Goal: Task Accomplishment & Management: Use online tool/utility

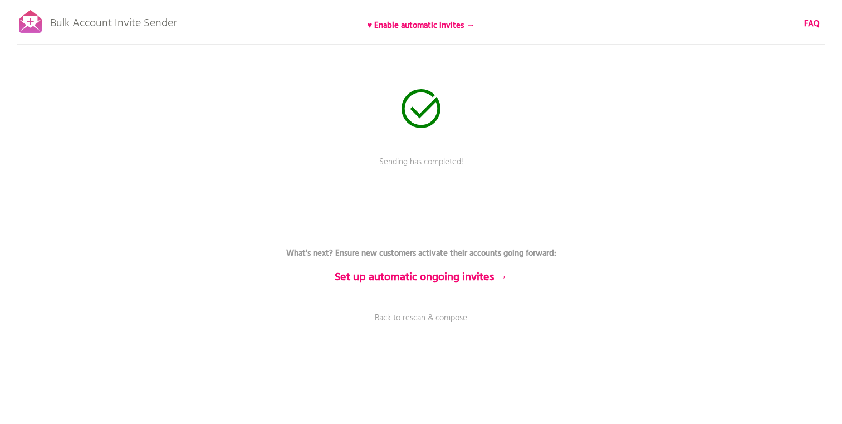
click at [430, 251] on b "What's next? Ensure new customers activate their accounts going forward:" at bounding box center [421, 253] width 270 height 13
click at [414, 318] on link "Back to rescan & compose" at bounding box center [421, 326] width 334 height 28
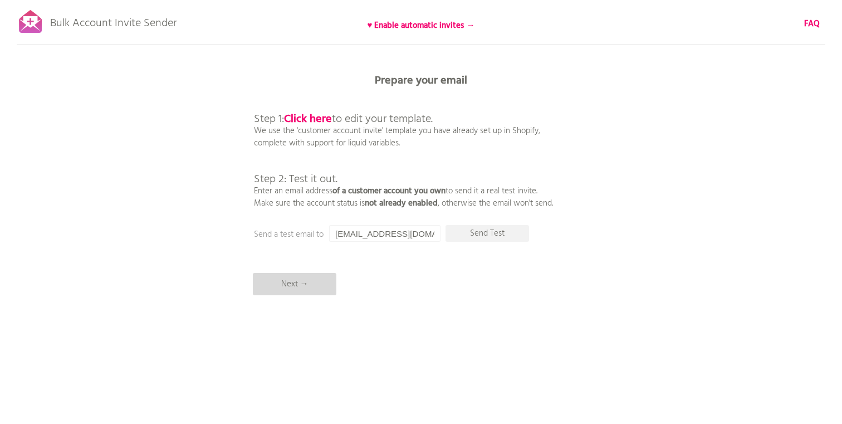
click at [305, 283] on p "Next →" at bounding box center [295, 284] width 84 height 22
